Goal: Information Seeking & Learning: Understand process/instructions

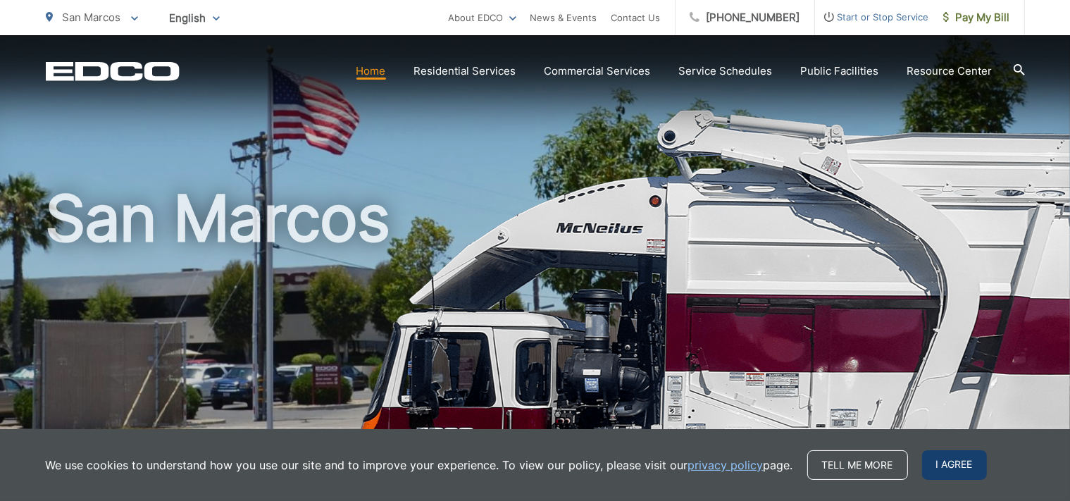
click at [949, 463] on span "I agree" at bounding box center [954, 465] width 65 height 30
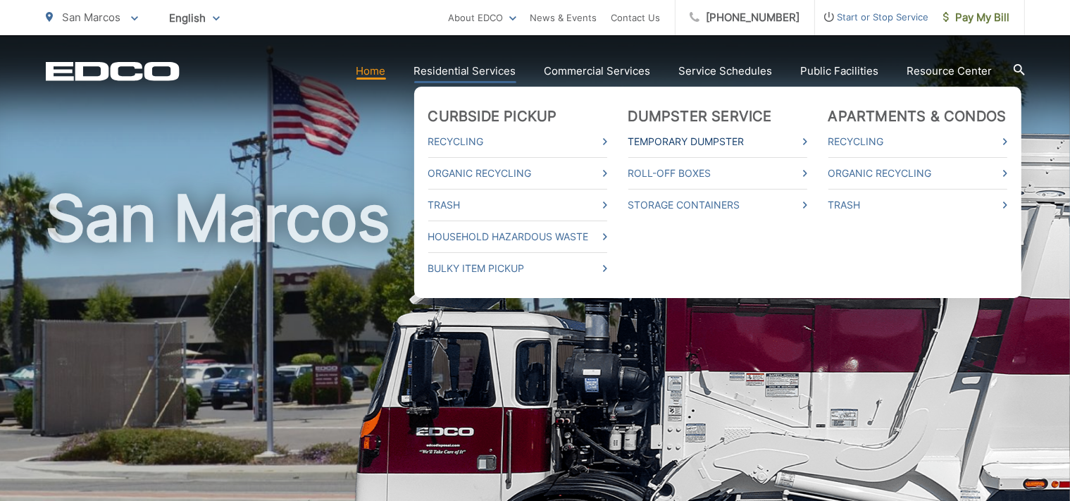
click at [676, 137] on link "Temporary Dumpster" at bounding box center [717, 141] width 179 height 17
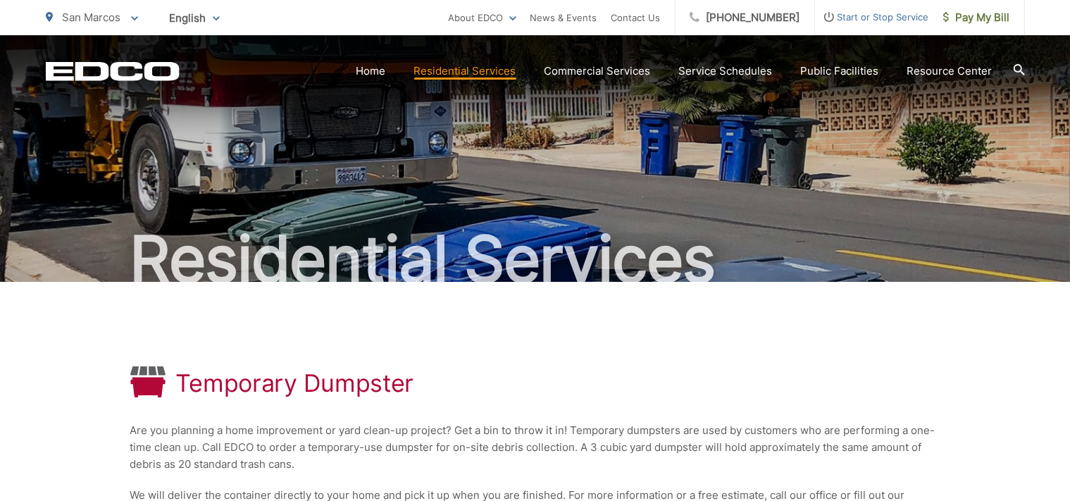
scroll to position [297, 0]
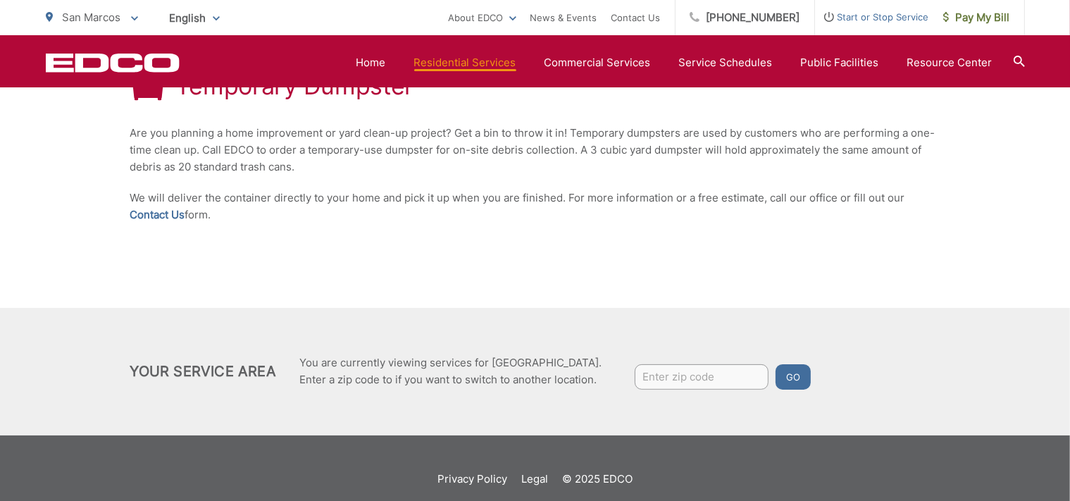
click at [732, 179] on div "Temporary Dumpster Are you planning a home improvement or yard clean-up project…" at bounding box center [535, 146] width 810 height 323
click at [160, 211] on link "Contact Us" at bounding box center [157, 214] width 55 height 17
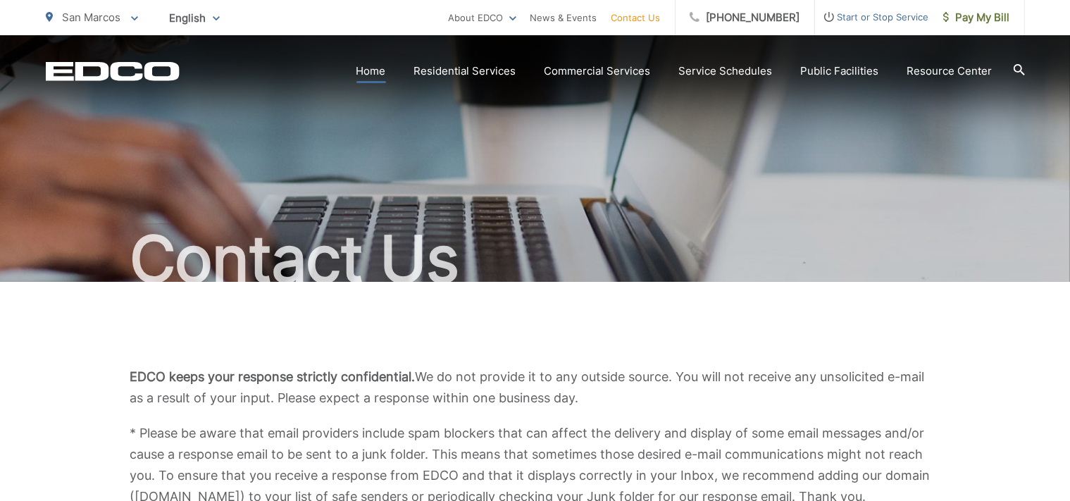
click at [385, 72] on link "Home" at bounding box center [371, 71] width 30 height 17
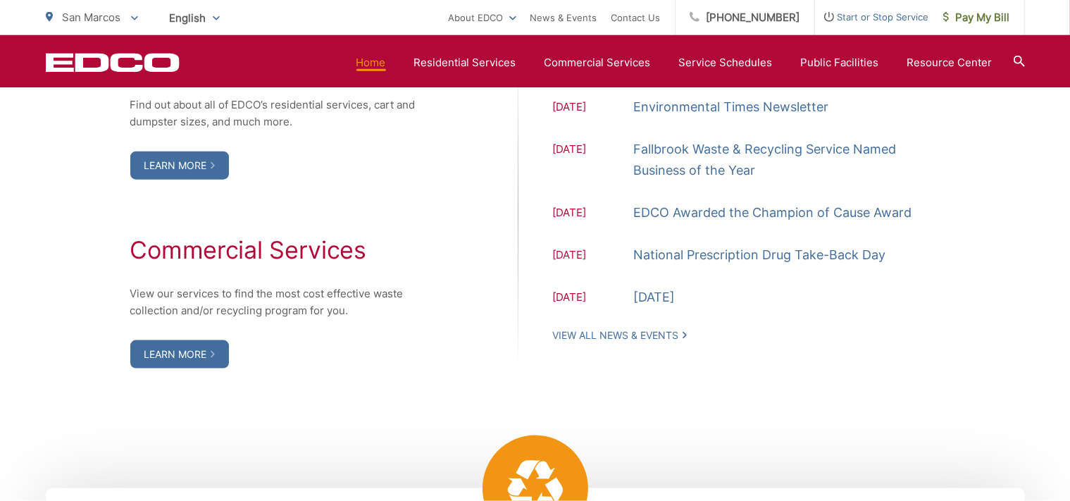
scroll to position [1636, 0]
